Goal: Task Accomplishment & Management: Manage account settings

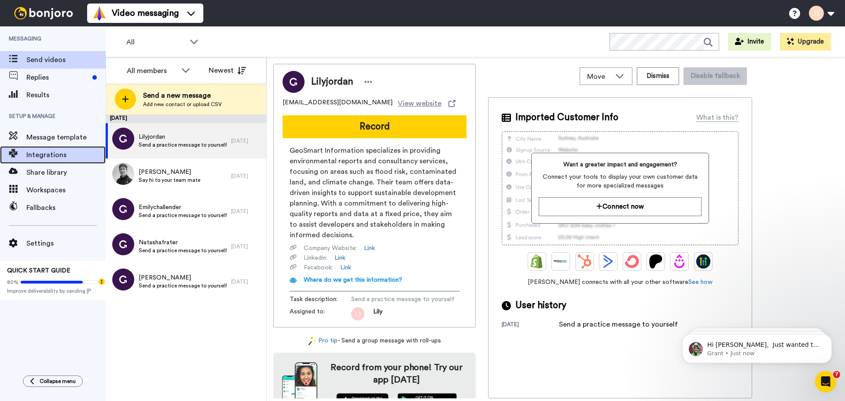
click at [59, 163] on div "Integrations" at bounding box center [53, 155] width 106 height 18
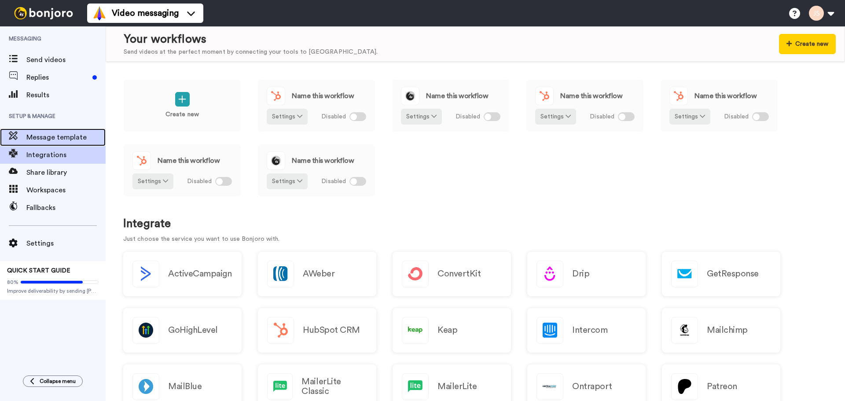
click at [56, 139] on span "Message template" at bounding box center [65, 137] width 79 height 11
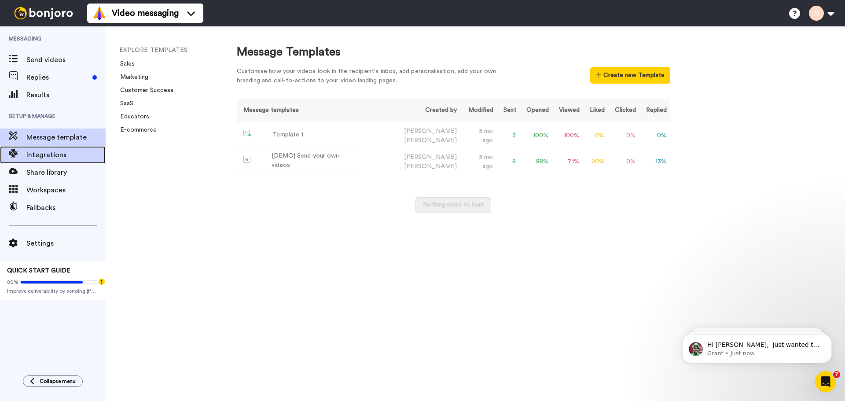
click at [53, 155] on span "Integrations" at bounding box center [65, 155] width 79 height 11
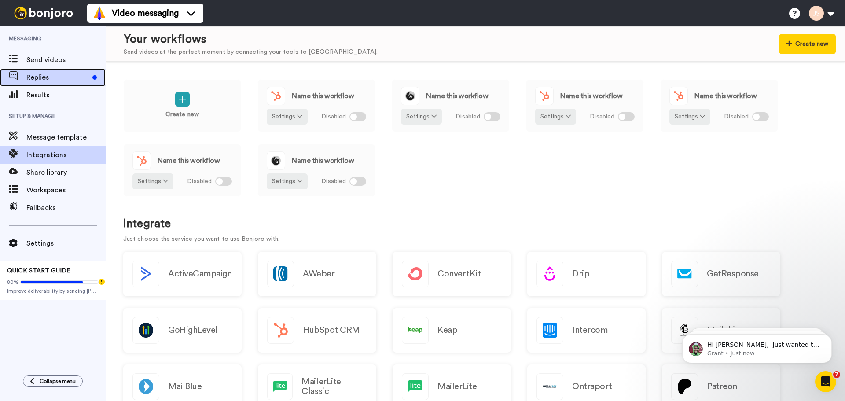
click at [41, 74] on span "Replies" at bounding box center [57, 77] width 63 height 11
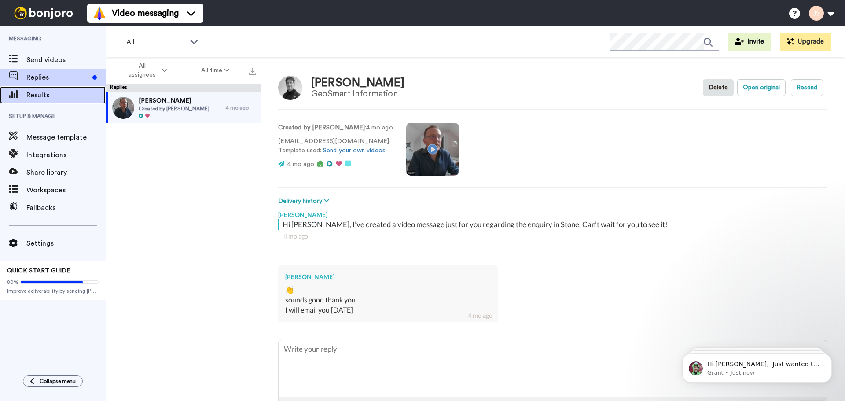
click at [44, 96] on span "Results" at bounding box center [65, 95] width 79 height 11
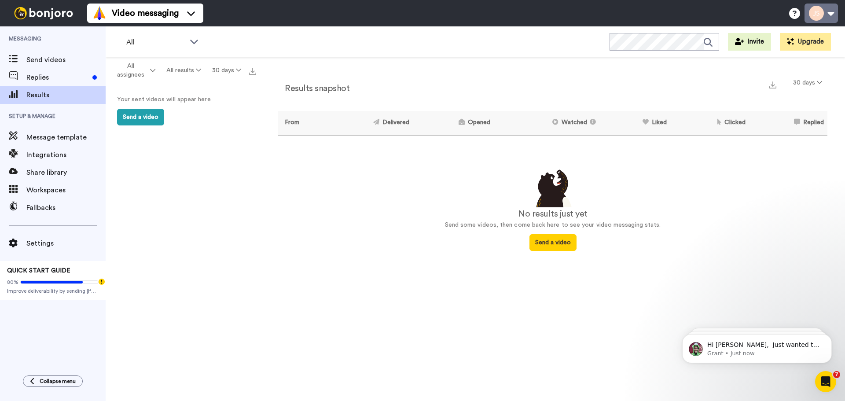
click at [832, 11] on button at bounding box center [821, 13] width 33 height 19
click at [343, 260] on div "Results snapshot 30 days From Delivered Opened Watched Liked Clicked Replied Fa…" at bounding box center [553, 231] width 585 height 348
click at [760, 40] on button "Invite" at bounding box center [749, 42] width 43 height 18
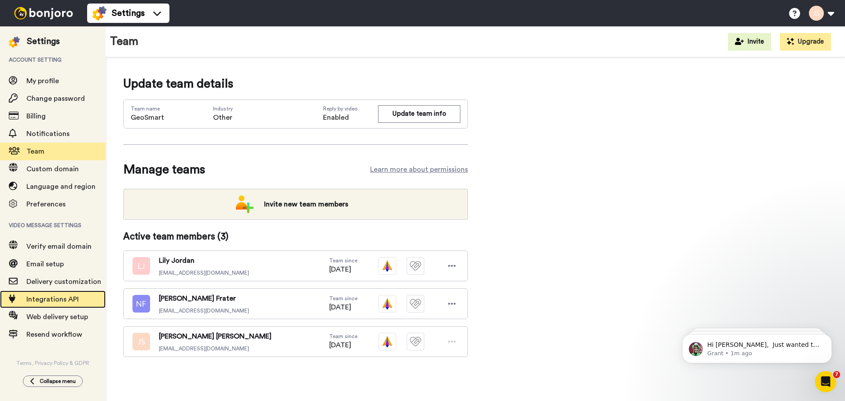
click at [83, 303] on span "Integrations API" at bounding box center [65, 299] width 79 height 11
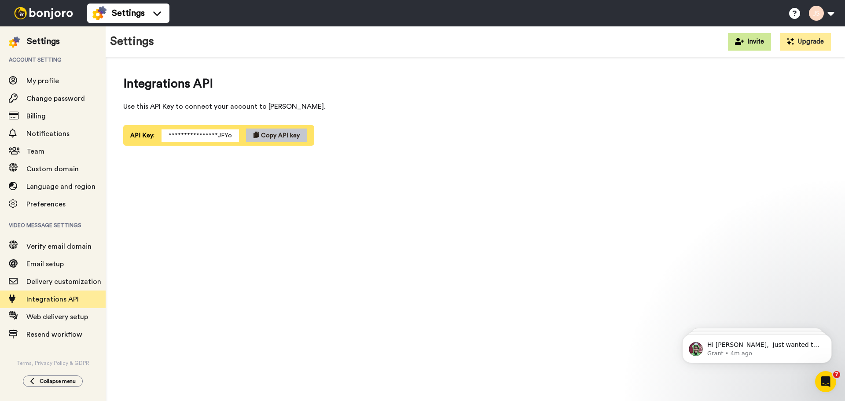
click at [770, 44] on button "Invite" at bounding box center [749, 42] width 43 height 18
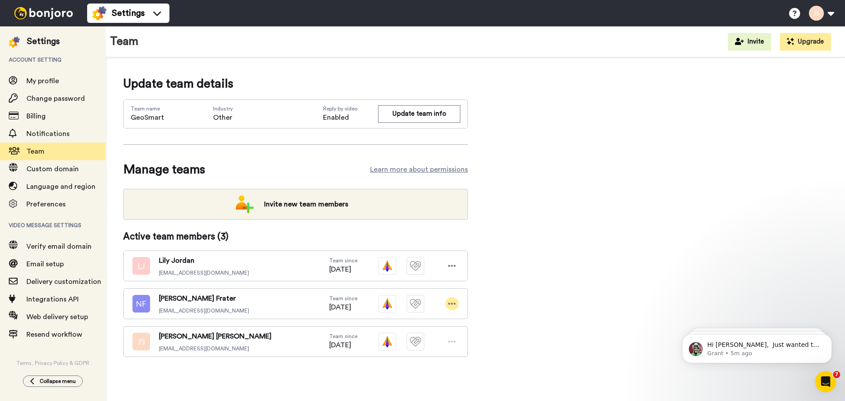
click at [452, 301] on icon at bounding box center [452, 303] width 8 height 9
click at [524, 270] on div "Update team details Team name GeoSmart Industry Other Reply by video Enabled Up…" at bounding box center [475, 230] width 704 height 310
